Goal: Navigation & Orientation: Find specific page/section

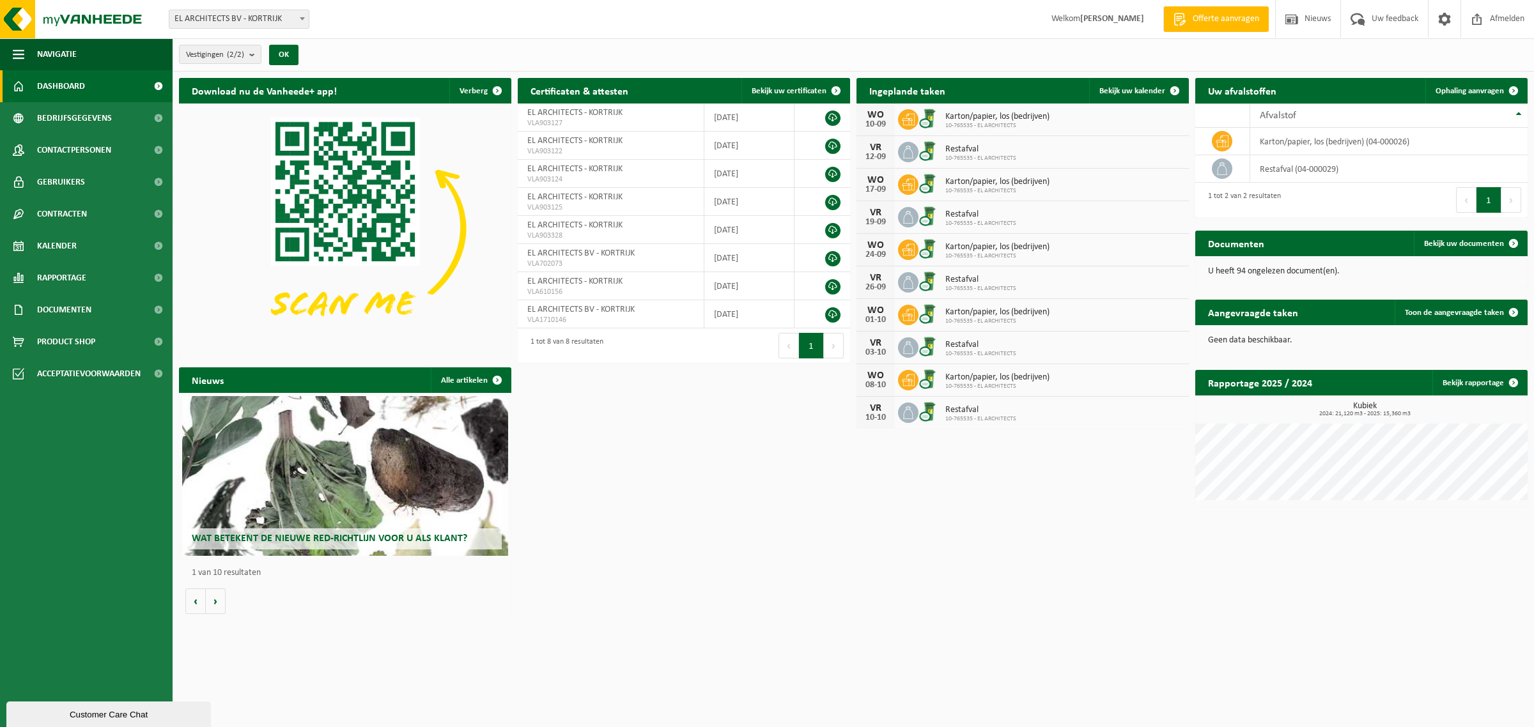
click at [64, 81] on span "Dashboard" at bounding box center [61, 86] width 48 height 32
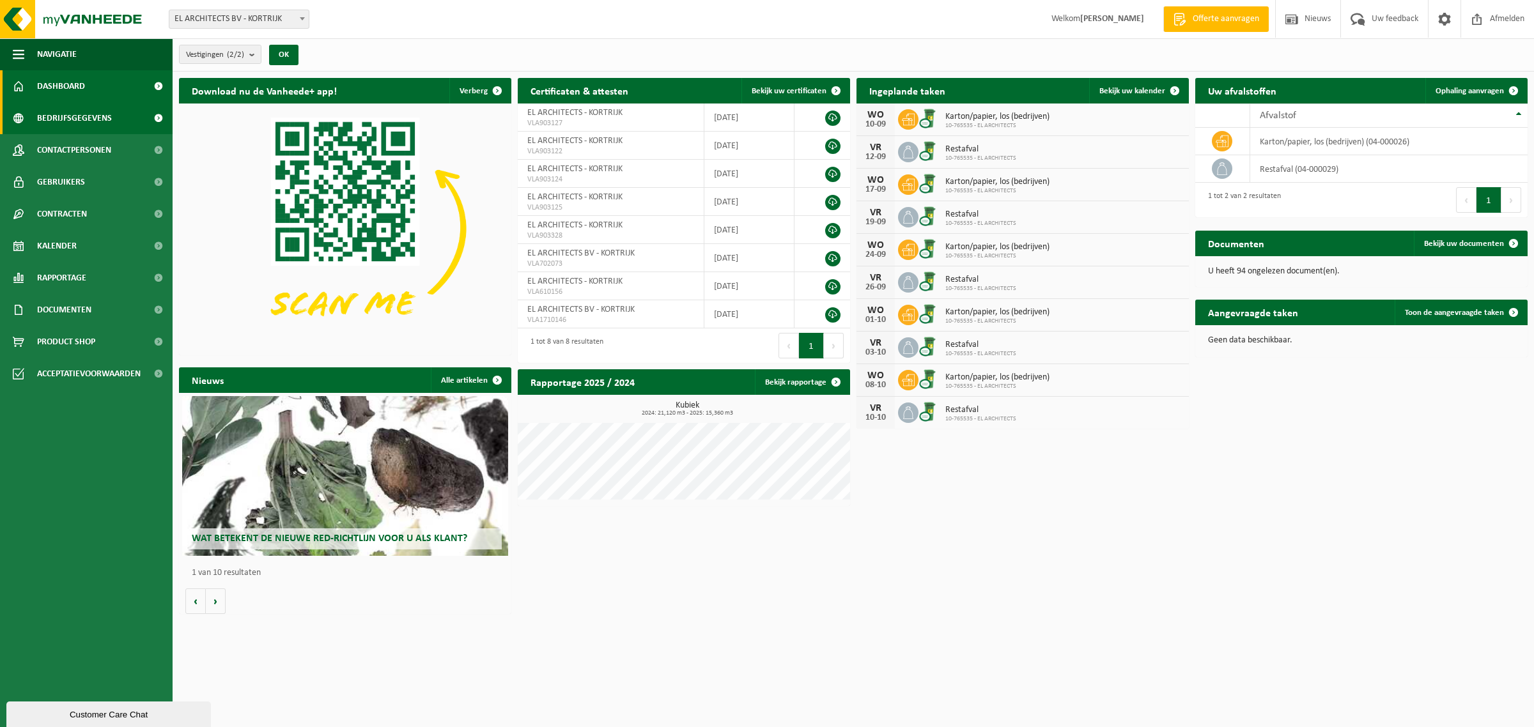
click at [55, 111] on span "Bedrijfsgegevens" at bounding box center [74, 118] width 75 height 32
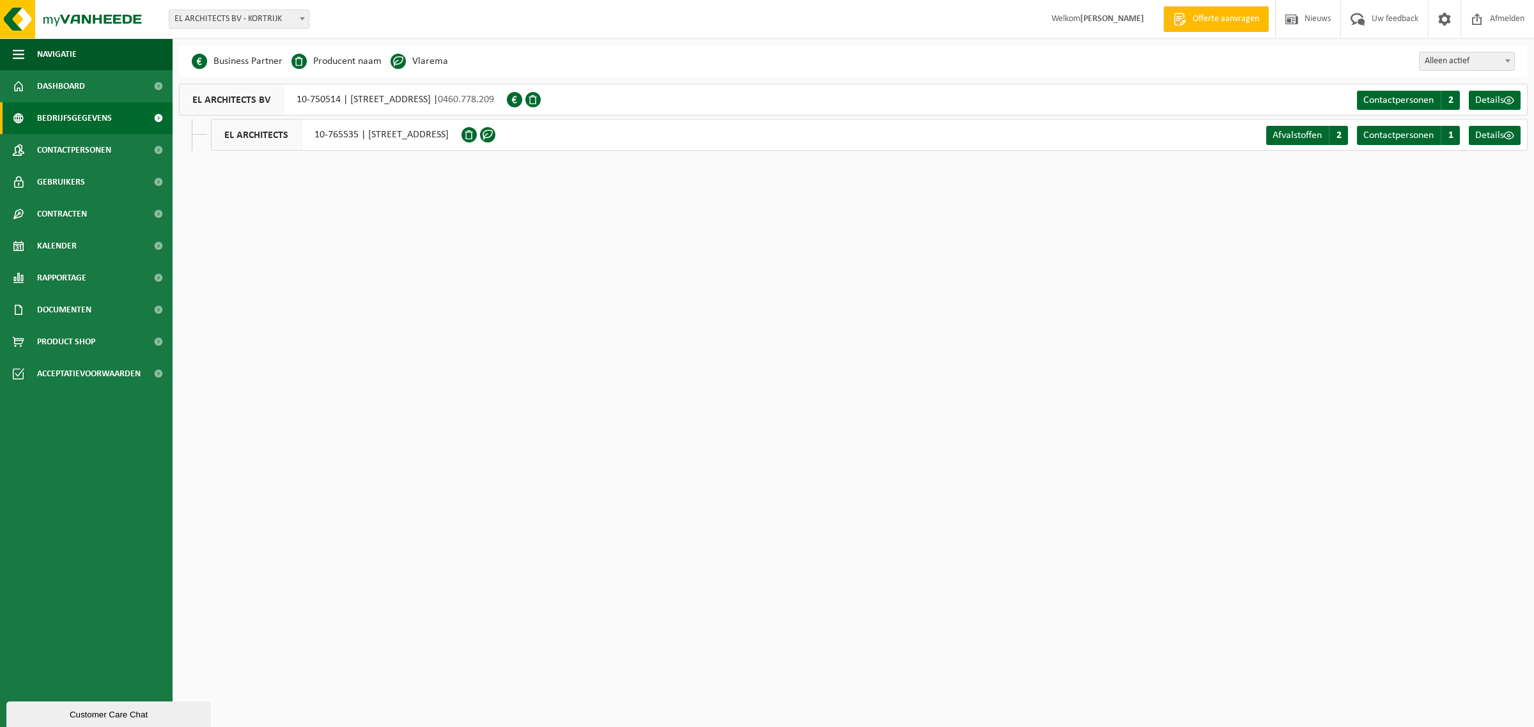
click at [403, 94] on div "EL ARCHITECTS BV 10-750514 | [GEOGRAPHIC_DATA] 11, 8500 KORTRIJK | 0460.778.209" at bounding box center [343, 100] width 328 height 32
click at [272, 138] on span "EL ARCHITECTS" at bounding box center [257, 135] width 90 height 31
drag, startPoint x: 262, startPoint y: 62, endPoint x: 253, endPoint y: 64, distance: 9.2
click at [262, 62] on li "Business Partner" at bounding box center [237, 61] width 91 height 19
click at [61, 180] on span "Gebruikers" at bounding box center [61, 182] width 48 height 32
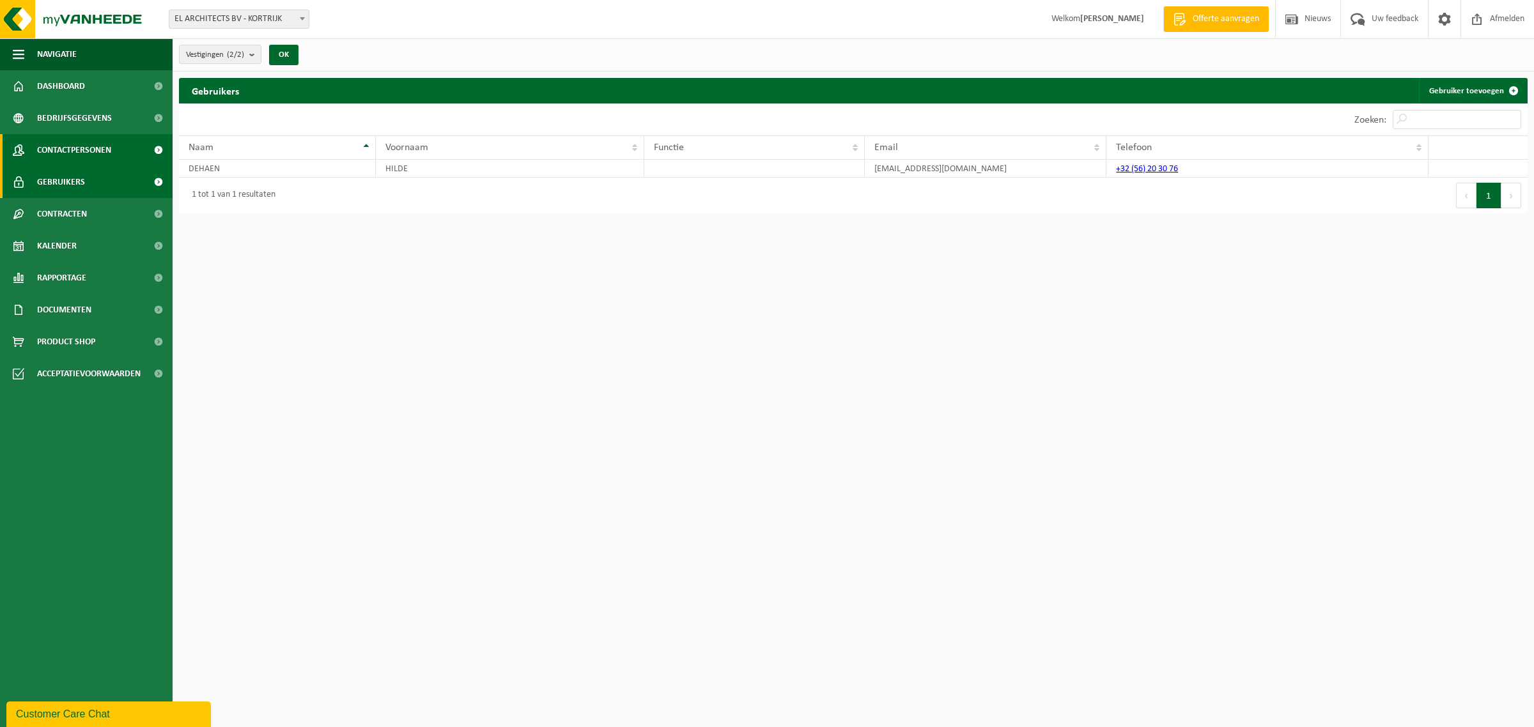
click at [89, 151] on span "Contactpersonen" at bounding box center [74, 150] width 74 height 32
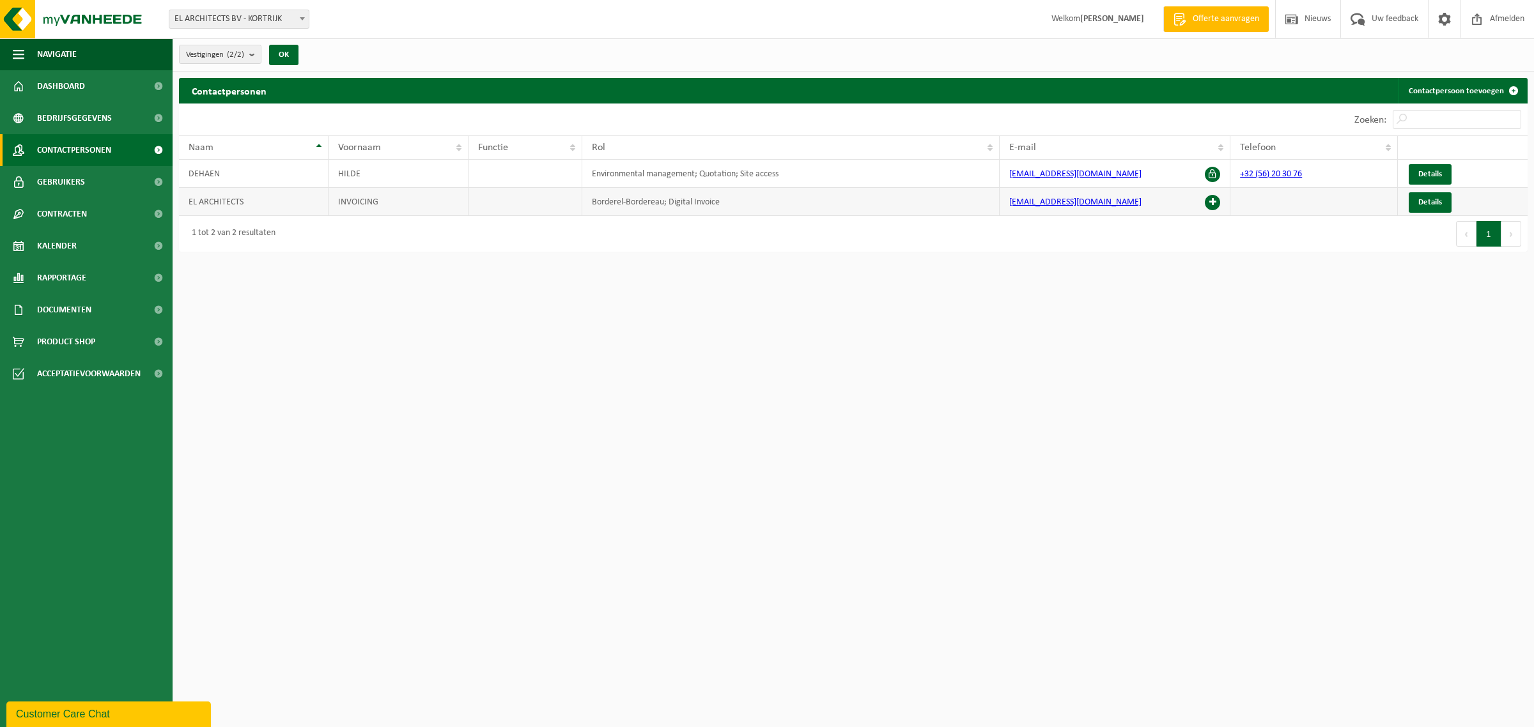
click at [221, 202] on td "EL ARCHITECTS" at bounding box center [254, 202] width 150 height 28
click at [70, 116] on span "Bedrijfsgegevens" at bounding box center [74, 118] width 75 height 32
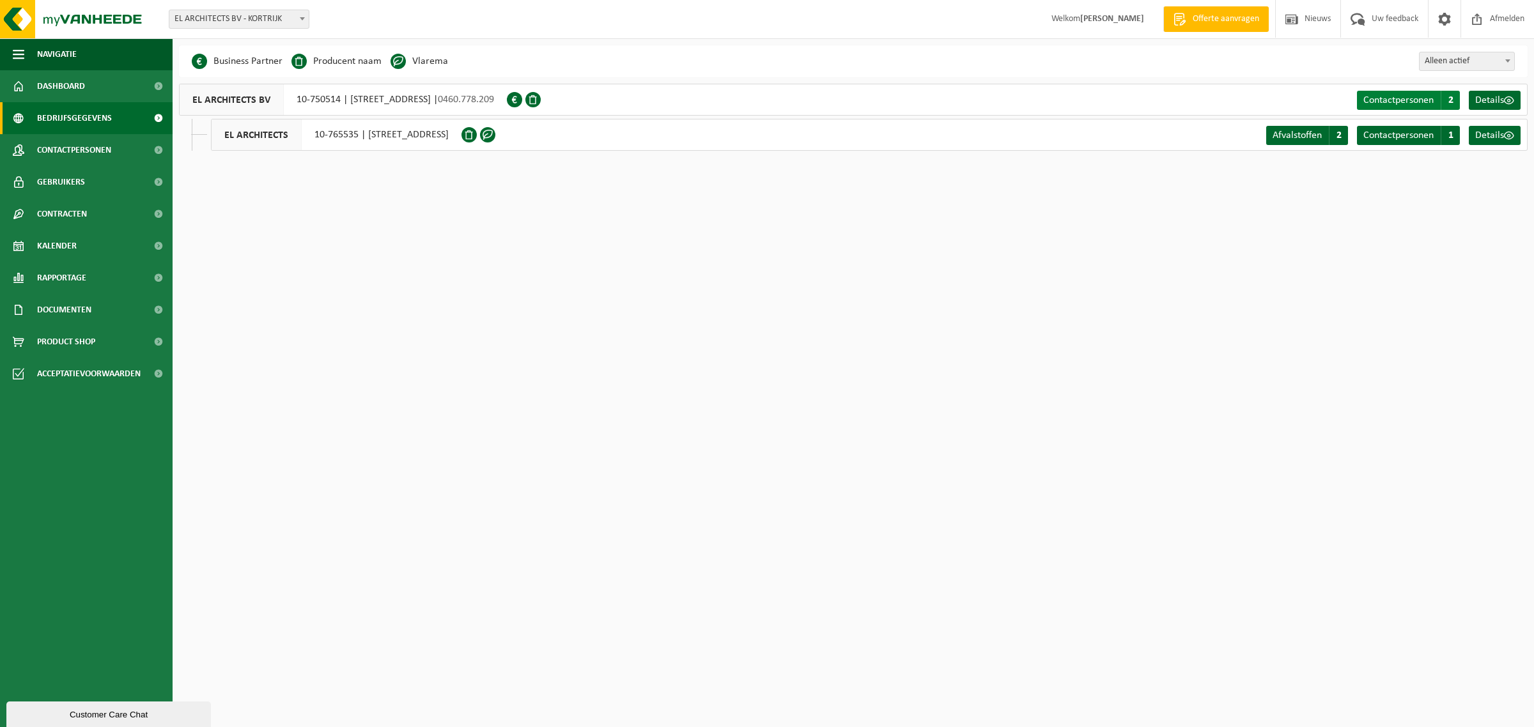
click at [1407, 97] on span "Contactpersonen" at bounding box center [1398, 100] width 70 height 10
click at [1296, 133] on span "Afvalstoffen" at bounding box center [1297, 135] width 49 height 10
click at [1390, 137] on span "Contactpersonen" at bounding box center [1398, 135] width 70 height 10
click at [1493, 99] on span "Details" at bounding box center [1489, 100] width 29 height 10
click at [1500, 136] on span "Details" at bounding box center [1489, 135] width 29 height 10
